Goal: Register for event/course

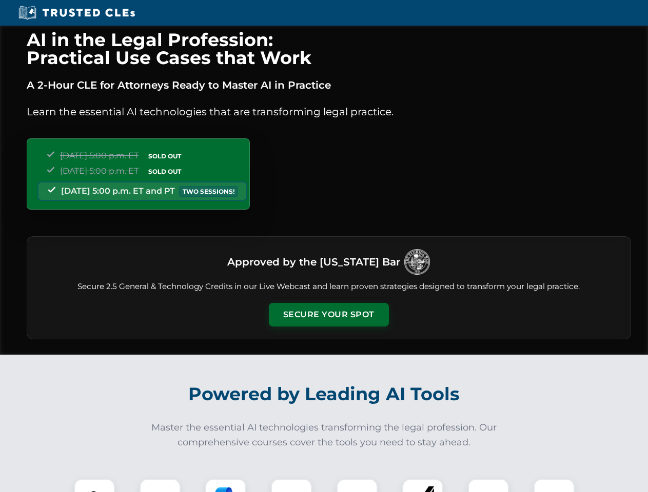
click at [328, 315] on button "Secure Your Spot" at bounding box center [329, 315] width 120 height 24
click at [94, 486] on img at bounding box center [94, 500] width 30 height 30
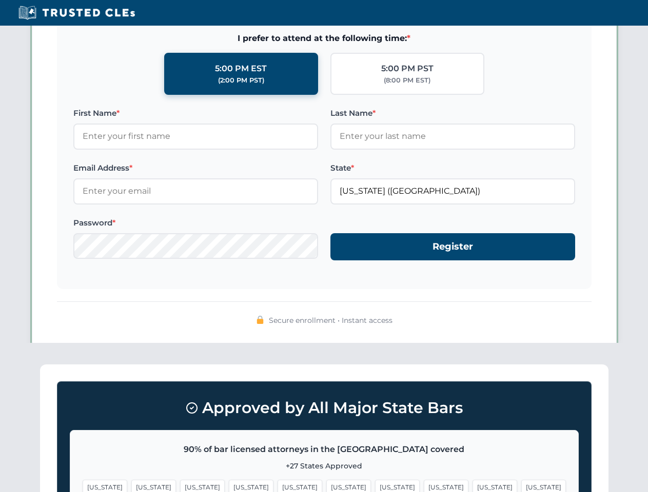
click at [375, 486] on span "[US_STATE]" at bounding box center [397, 487] width 45 height 15
click at [472, 486] on span "[US_STATE]" at bounding box center [494, 487] width 45 height 15
